Goal: Information Seeking & Learning: Learn about a topic

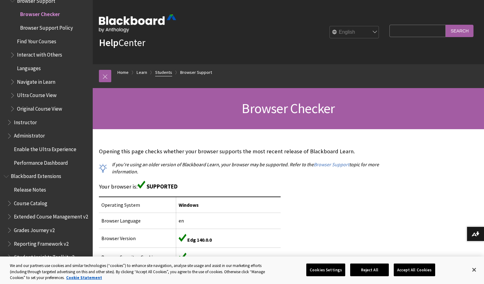
click at [164, 70] on link "Students" at bounding box center [163, 73] width 17 height 8
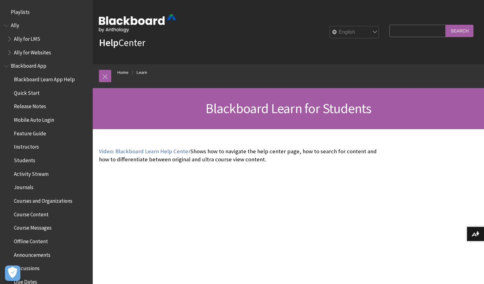
click at [14, 24] on span "Ally" at bounding box center [15, 24] width 8 height 8
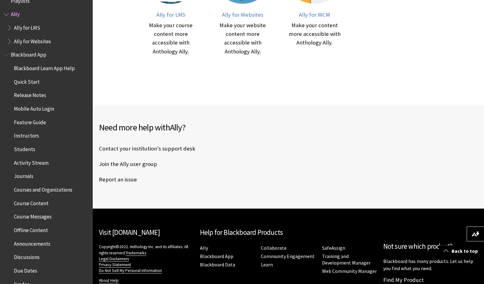
scroll to position [247, 0]
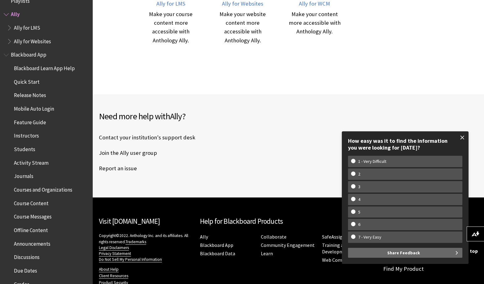
click at [460, 136] on span at bounding box center [462, 137] width 13 height 13
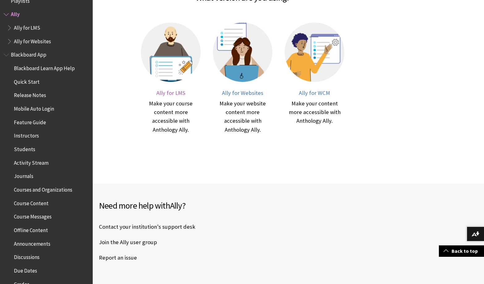
scroll to position [154, 0]
